Goal: Find specific page/section

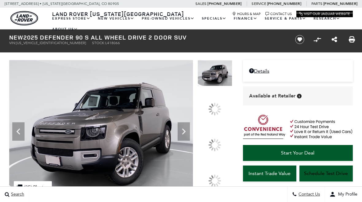
click at [216, 141] on div at bounding box center [214, 145] width 13 height 13
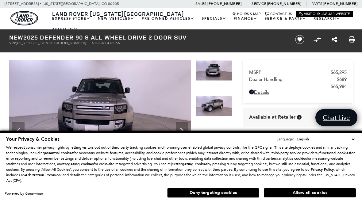
click at [148, 109] on img at bounding box center [100, 111] width 182 height 103
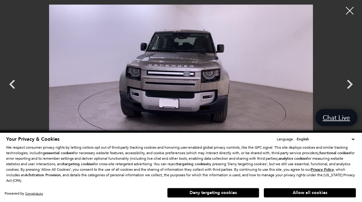
click at [349, 89] on icon "Next" at bounding box center [350, 84] width 18 height 18
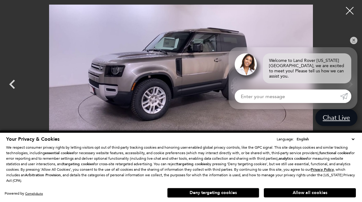
click at [347, 91] on link "Submit" at bounding box center [345, 97] width 11 height 14
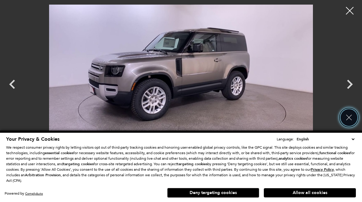
click at [353, 118] on icon "Close" at bounding box center [349, 118] width 8 height 8
click at [351, 14] on div at bounding box center [349, 10] width 15 height 15
